Goal: Task Accomplishment & Management: Manage account settings

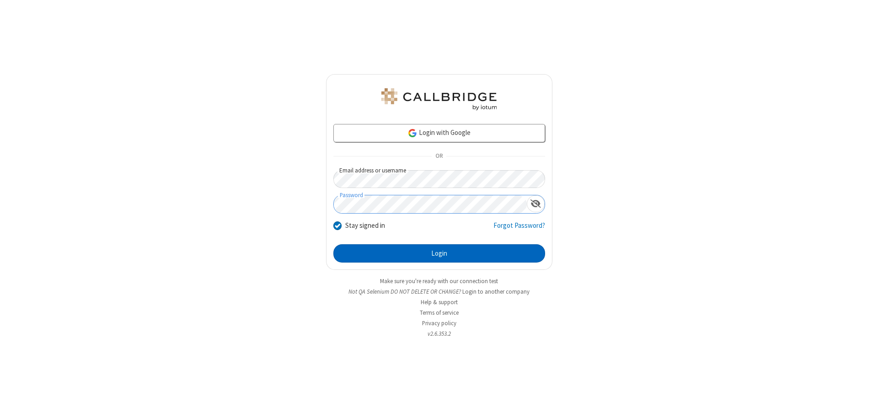
click at [439, 253] on button "Login" at bounding box center [439, 253] width 212 height 18
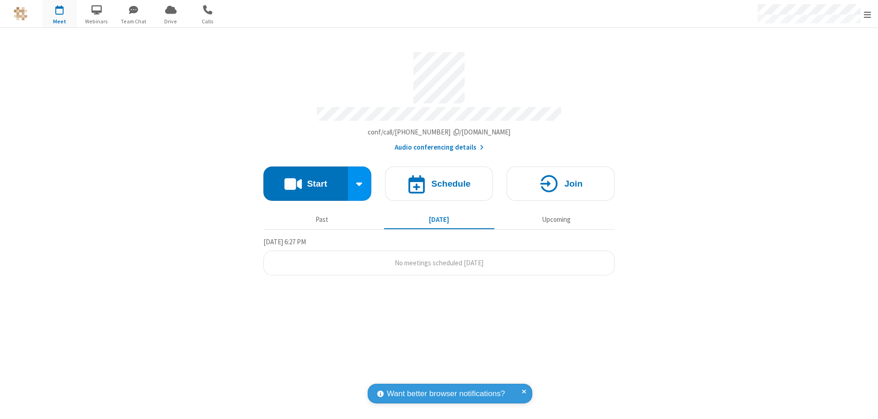
click at [868, 14] on span "Open menu" at bounding box center [867, 14] width 7 height 9
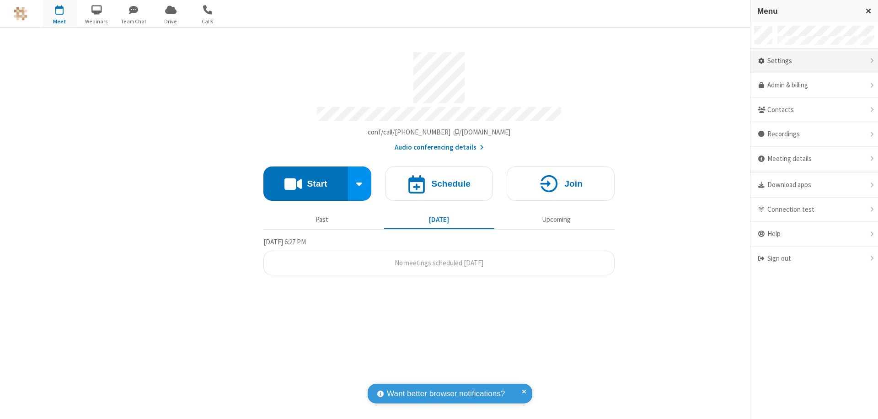
click at [814, 61] on div "Settings" at bounding box center [814, 61] width 128 height 25
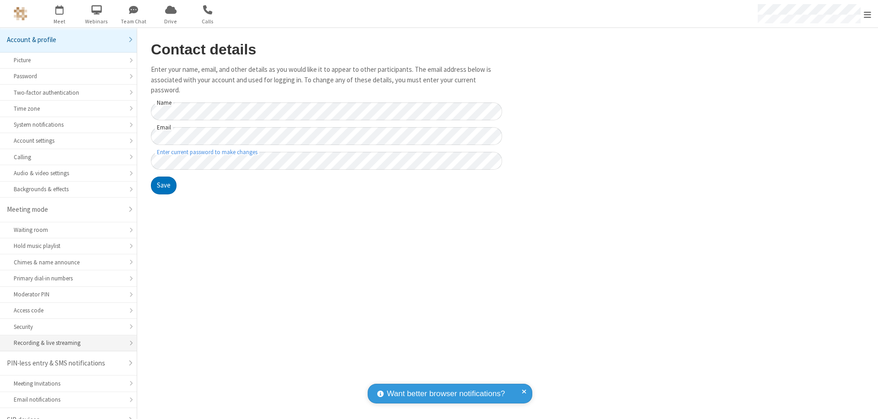
click at [65, 338] on div "Recording & live streaming" at bounding box center [68, 342] width 109 height 9
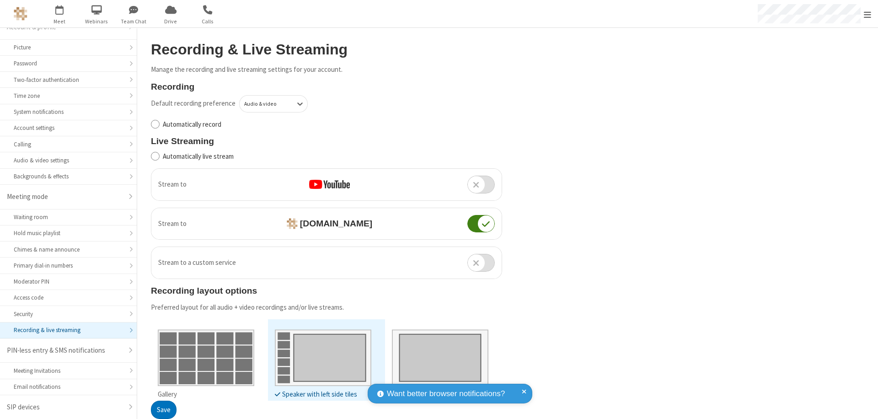
click at [155, 124] on input "Automatically record" at bounding box center [155, 124] width 9 height 10
checkbox input "true"
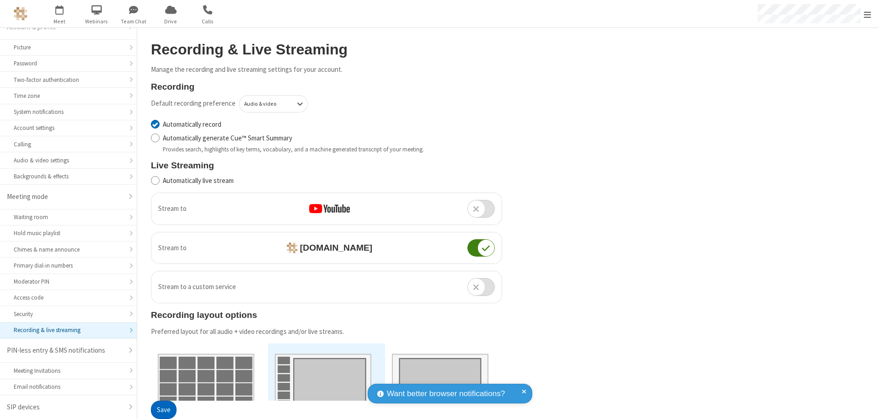
click at [163, 410] on button "Save" at bounding box center [164, 410] width 26 height 18
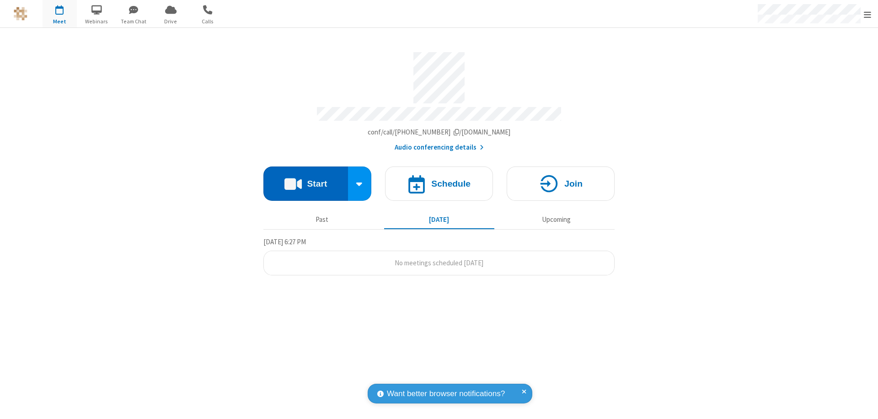
click at [305, 179] on button "Start" at bounding box center [305, 183] width 85 height 34
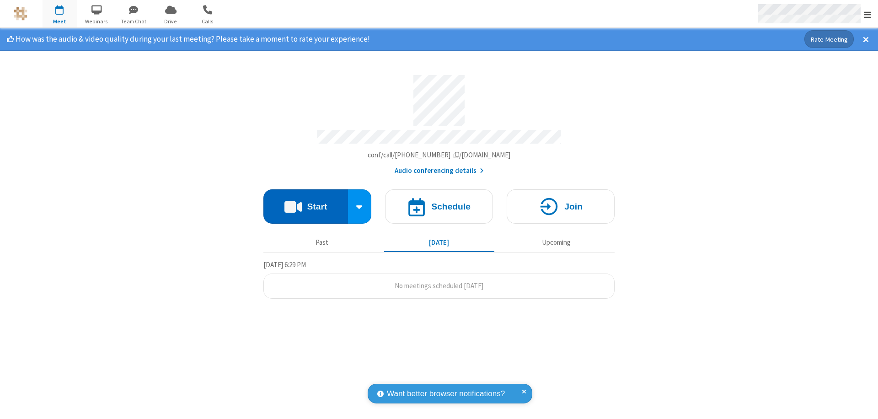
click at [868, 14] on span "Open menu" at bounding box center [867, 14] width 7 height 9
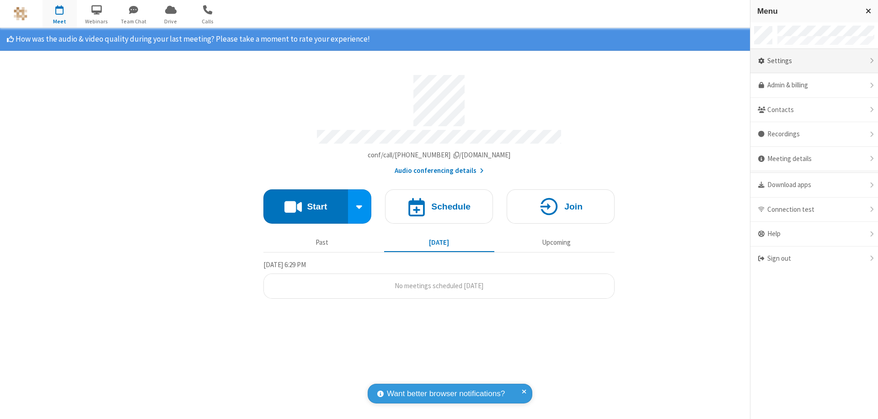
click at [814, 61] on div "Settings" at bounding box center [814, 61] width 128 height 25
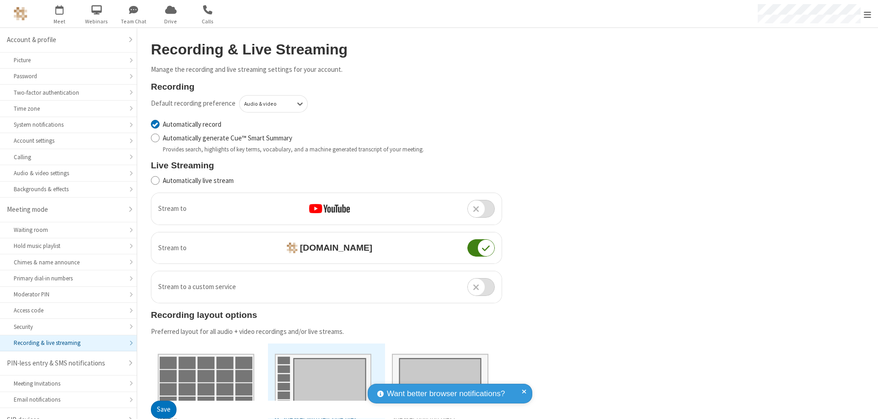
scroll to position [13, 0]
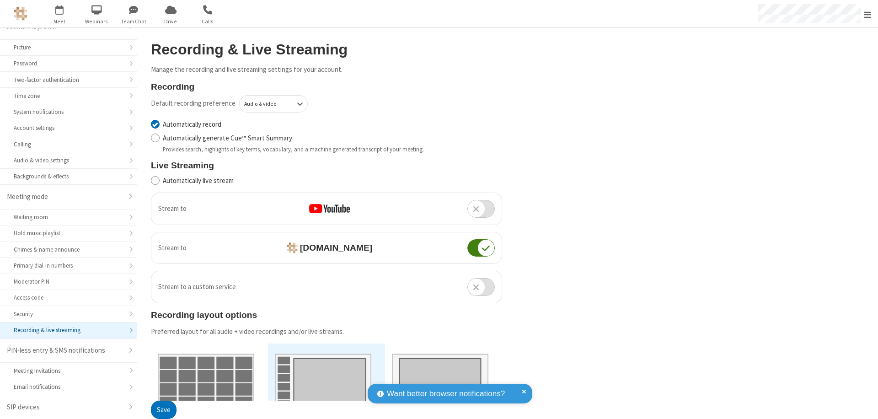
click at [155, 124] on input "Automatically record" at bounding box center [155, 124] width 9 height 10
checkbox input "false"
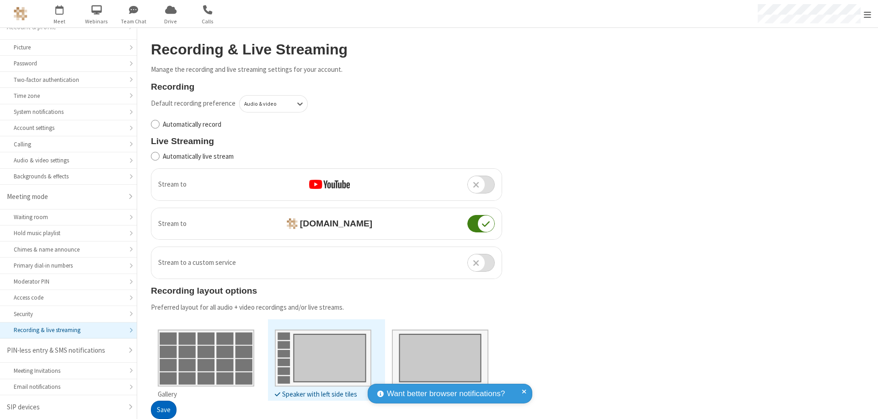
click at [163, 410] on button "Save" at bounding box center [164, 410] width 26 height 18
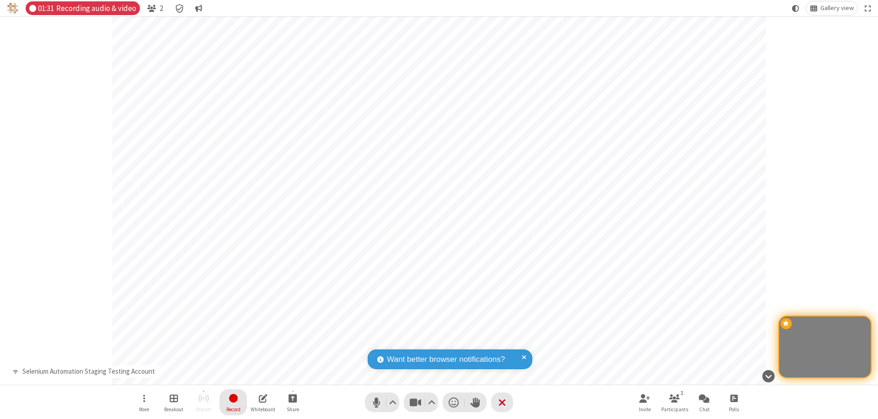
click at [233, 402] on span "Stop recording" at bounding box center [233, 397] width 11 height 11
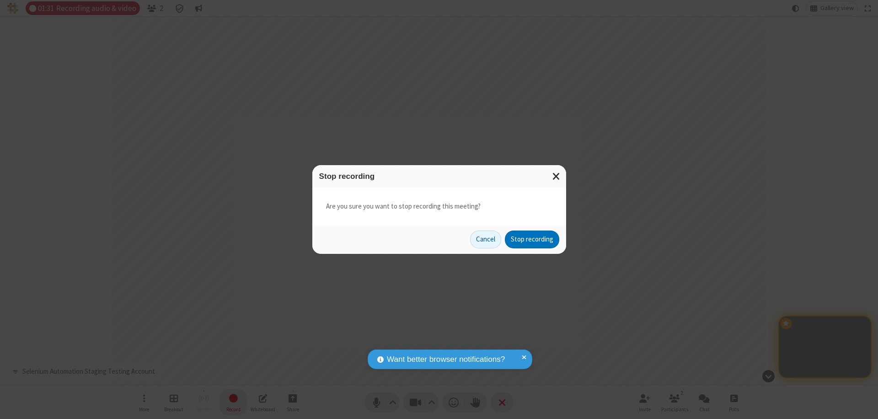
click at [532, 239] on button "Stop recording" at bounding box center [532, 239] width 54 height 18
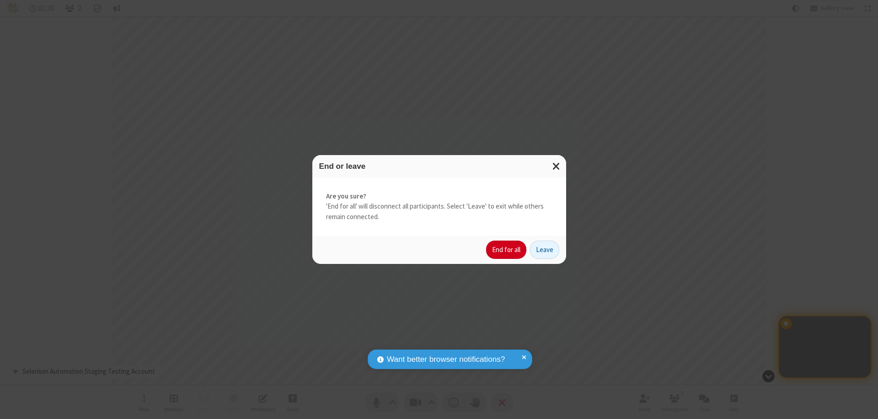
click at [507, 250] on button "End for all" at bounding box center [506, 250] width 40 height 18
